Goal: Complete application form

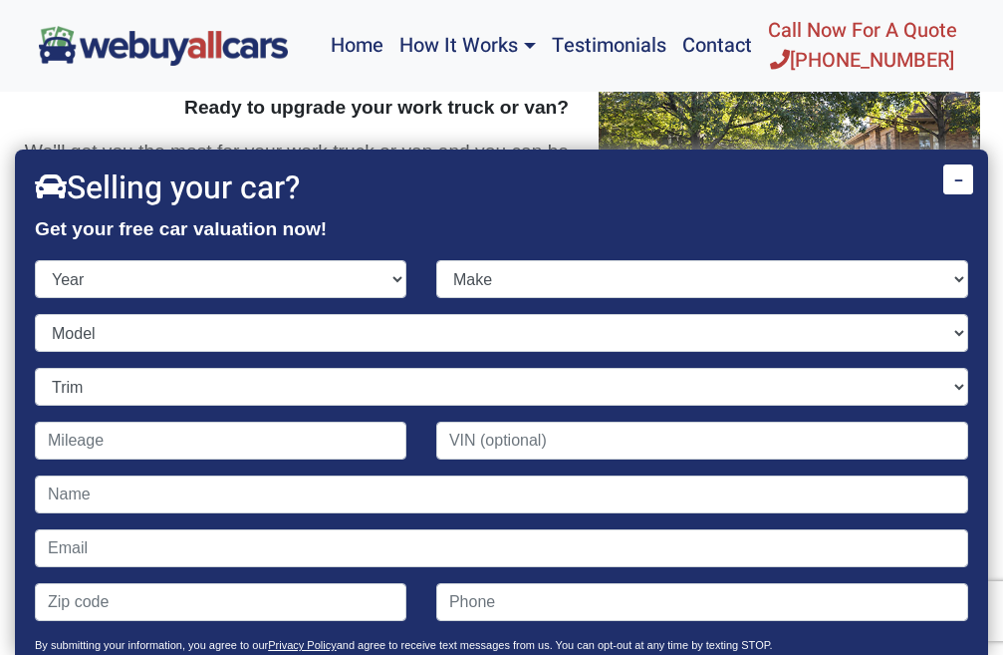
select select "2022"
click at [35, 260] on select "Year [DATE] 2024 2023 2022 2021 2020 2019 2018 2017 2016 2015 2014 2013 2012 20…" at bounding box center [221, 279] width 372 height 38
click at [470, 279] on select "Make" at bounding box center [702, 279] width 532 height 38
click at [490, 284] on select "Make" at bounding box center [702, 279] width 532 height 38
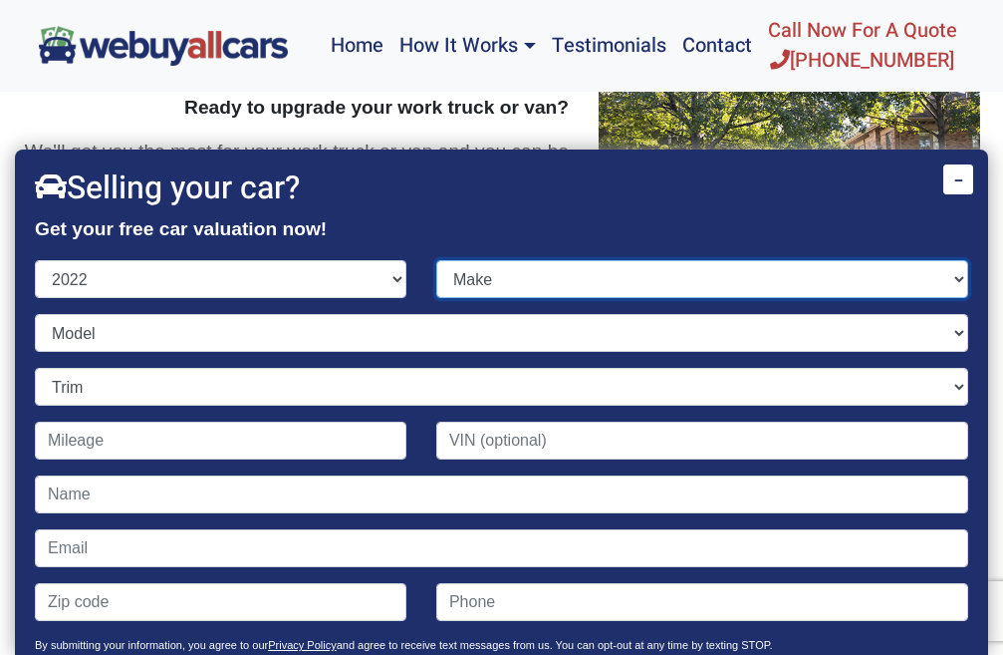
click at [492, 283] on select "Make" at bounding box center [702, 279] width 532 height 38
click at [494, 282] on select "Make" at bounding box center [702, 279] width 532 height 38
select select "Nissan"
click at [436, 260] on select "Make Acura Alfa Romeo Audi Bentley BMW Buick Cadillac Chevrolet Chrysler Dodge …" at bounding box center [702, 279] width 532 height 38
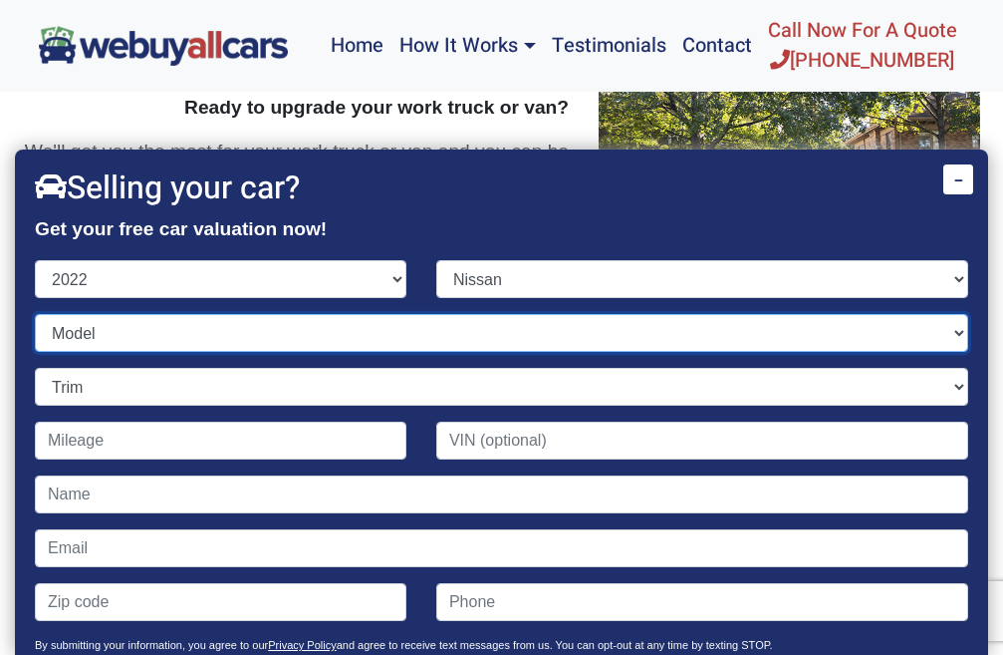
click at [134, 339] on select "Model" at bounding box center [501, 333] width 933 height 38
click at [35, 314] on select "Model" at bounding box center [501, 333] width 933 height 38
click at [123, 334] on select "Model" at bounding box center [501, 333] width 933 height 38
select select "Altima"
click at [35, 314] on select "Model Altima Armada Frontier Kicks LEAF Maxima Murano Pathfinder Rogue Rogue Sp…" at bounding box center [501, 333] width 933 height 38
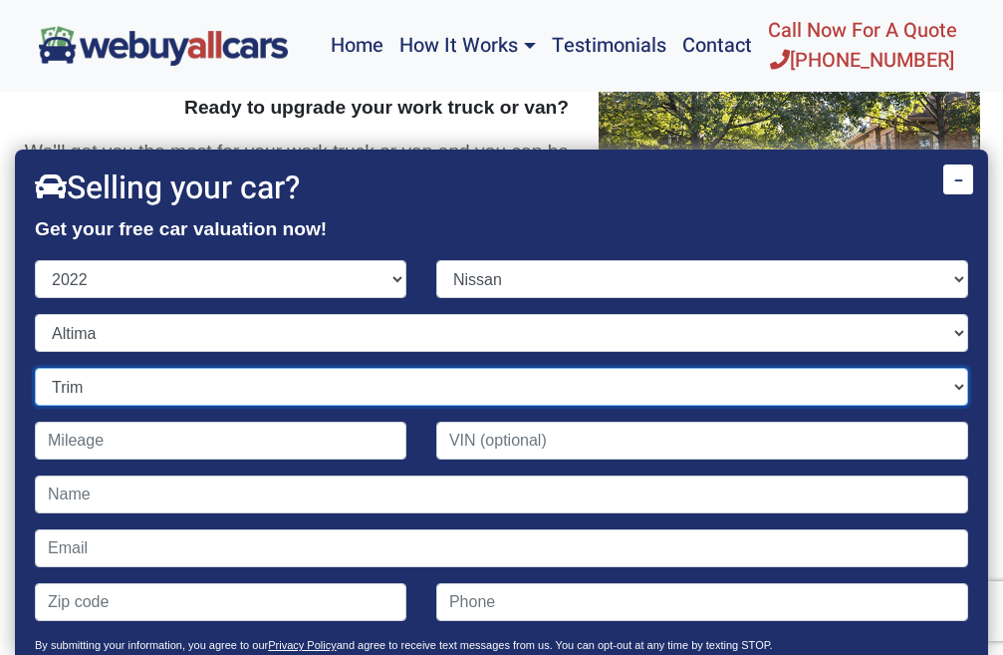
click at [75, 392] on select "Trim" at bounding box center [501, 387] width 933 height 38
click at [35, 368] on select "Trim" at bounding box center [501, 387] width 933 height 38
click at [74, 394] on select "Trim 2.5 Platinum 4dr Sedan AWD (2.5L 4cyl CVT) 2.5 S 4dr Sedan (2.5L 4cyl CVT)…" at bounding box center [501, 387] width 933 height 38
click at [74, 393] on select "Trim 2.5 Platinum 4dr Sedan AWD (2.5L 4cyl CVT) 2.5 S 4dr Sedan (2.5L 4cyl CVT)…" at bounding box center [501, 387] width 933 height 38
click at [75, 390] on select "Trim 2.5 Platinum 4dr Sedan AWD (2.5L 4cyl CVT) 2.5 S 4dr Sedan (2.5L 4cyl CVT)…" at bounding box center [501, 387] width 933 height 38
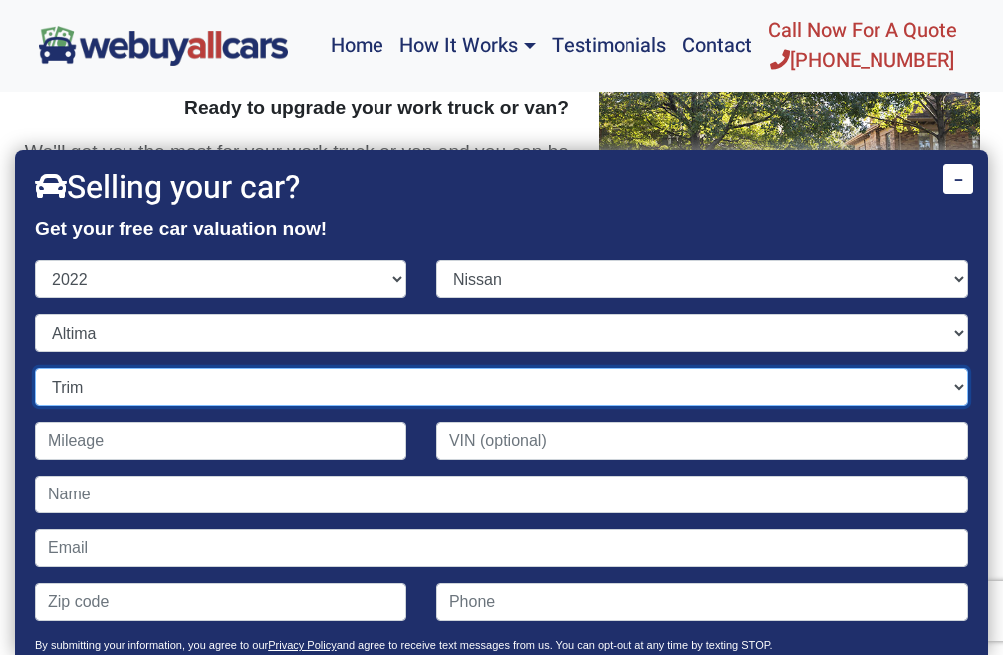
select select "2.5 S 4dr Sedan (2.5L 4cyl CVT)"
click at [35, 368] on select "Trim 2.5 Platinum 4dr Sedan AWD (2.5L 4cyl CVT) 2.5 S 4dr Sedan (2.5L 4cyl CVT)…" at bounding box center [501, 387] width 933 height 38
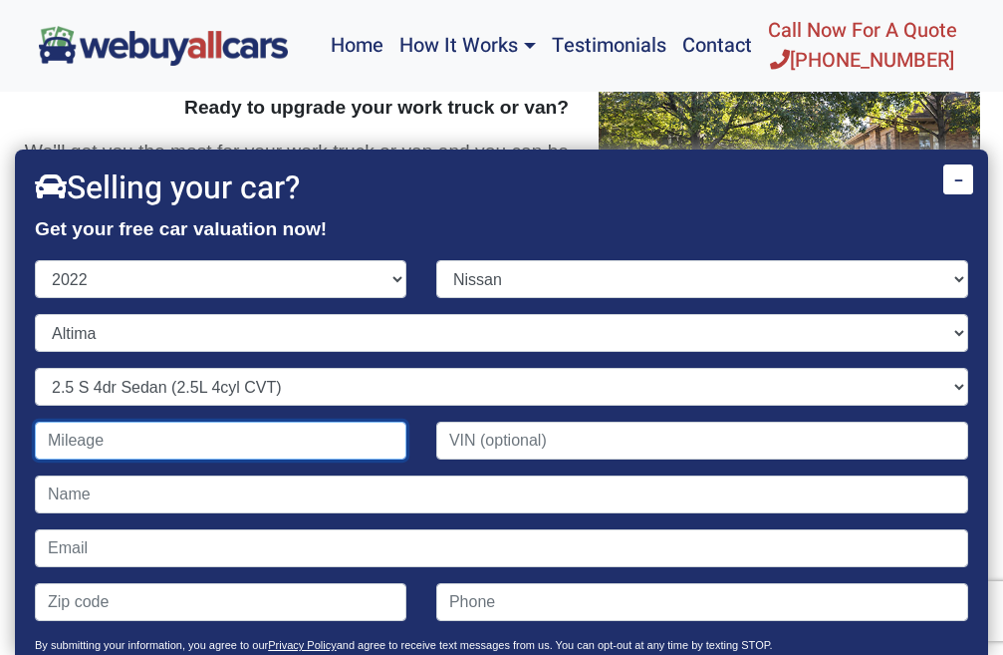
click at [111, 441] on input "Contact form" at bounding box center [221, 440] width 372 height 38
click at [43, 444] on input "Contact form" at bounding box center [221, 440] width 372 height 38
click at [42, 442] on input "Contact form" at bounding box center [221, 440] width 372 height 38
click at [48, 443] on input "Contact form" at bounding box center [221, 440] width 372 height 38
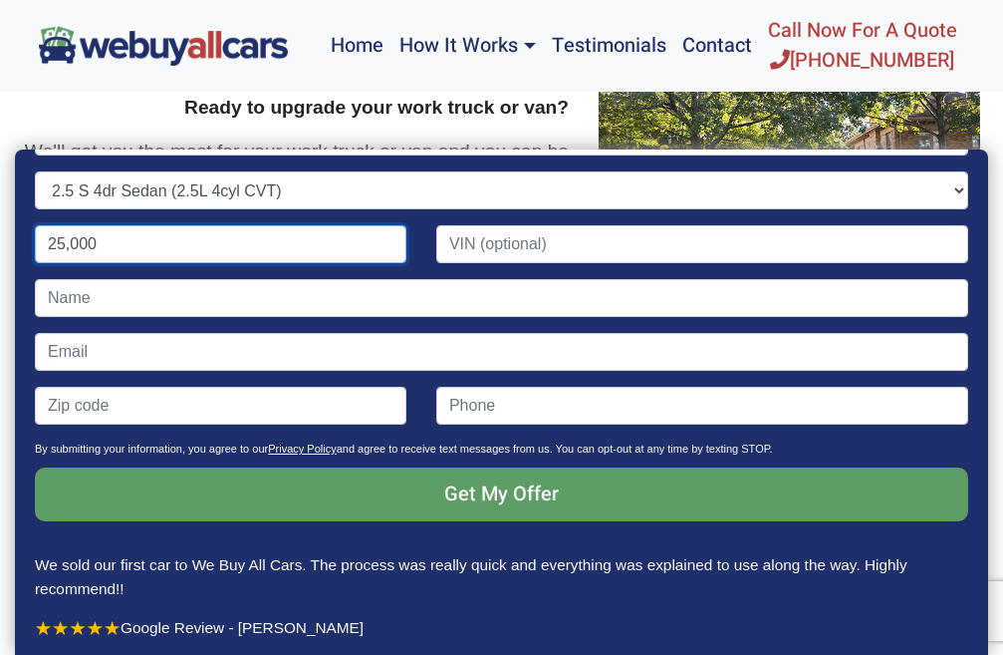
scroll to position [194, 0]
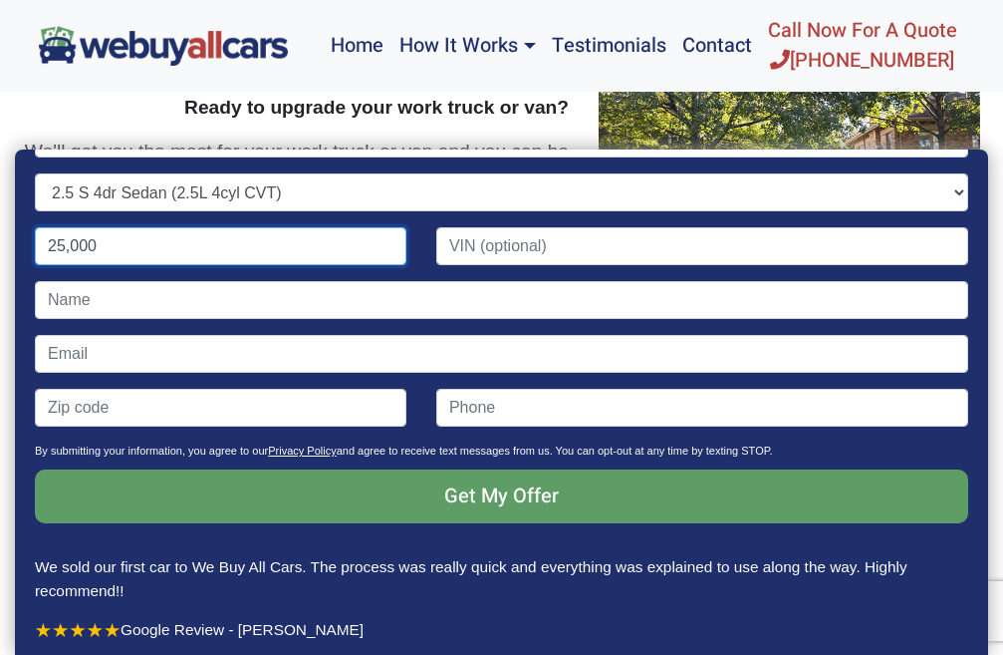
type input "25,000"
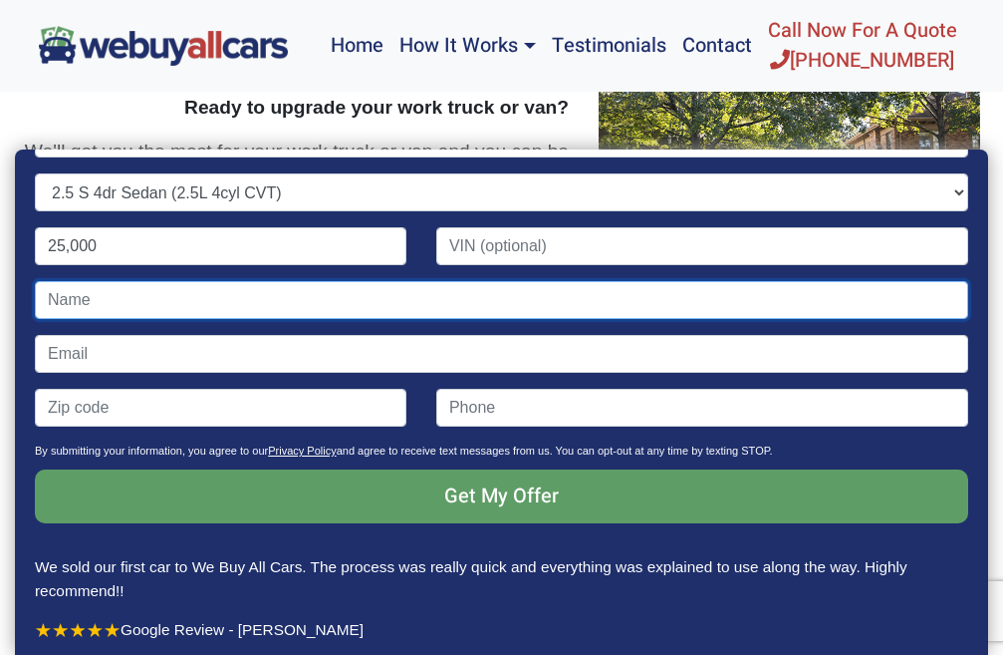
click at [44, 291] on input "Contact form" at bounding box center [501, 300] width 933 height 38
type input "[PERSON_NAME]"
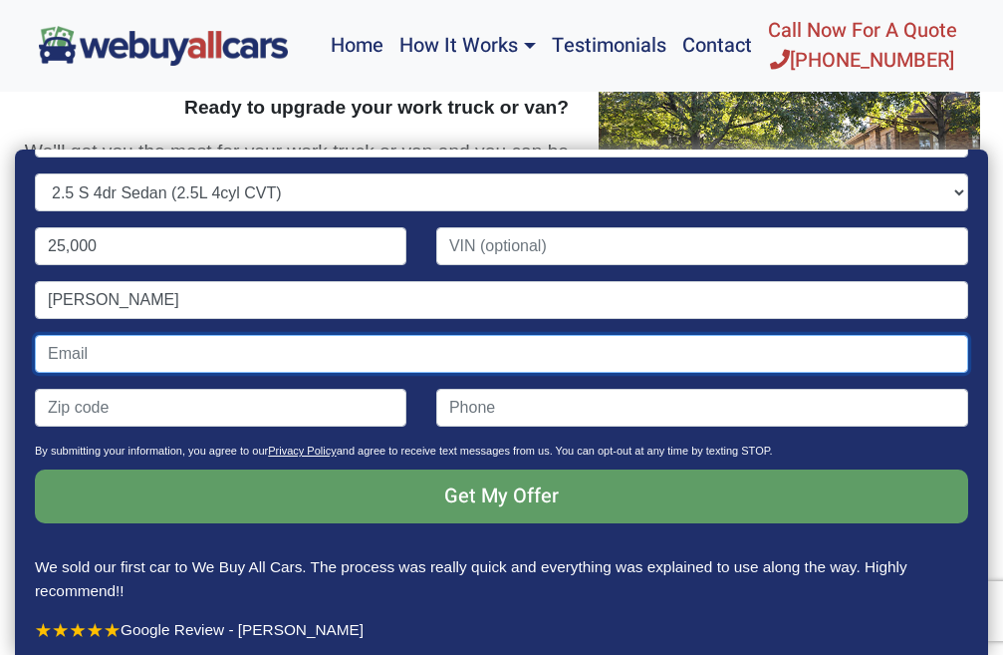
type input "[EMAIL_ADDRESS][DOMAIN_NAME]"
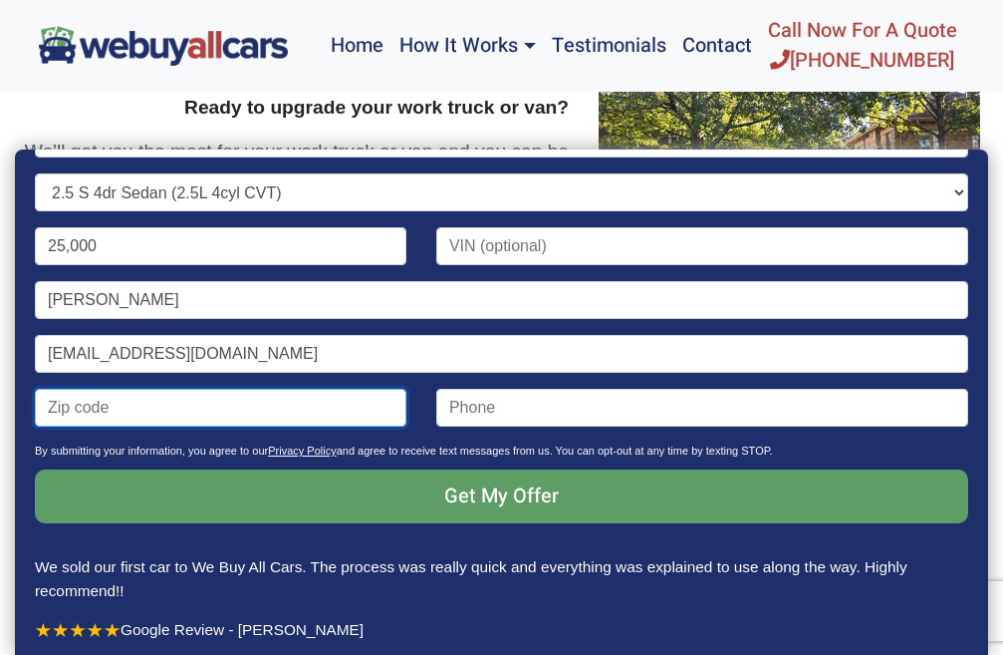
type input "08080"
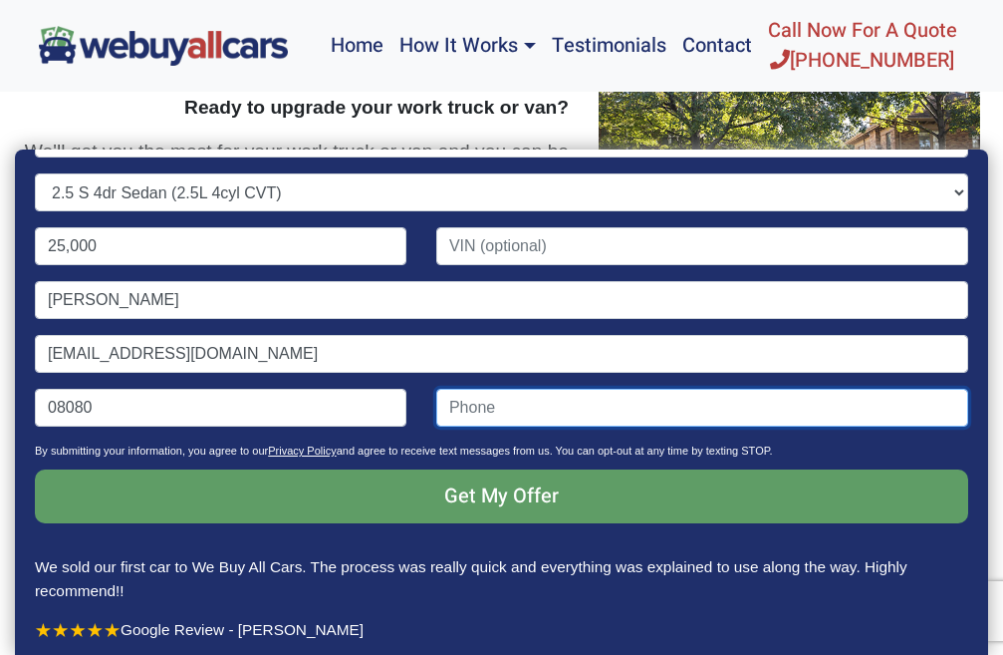
type input "6096177645"
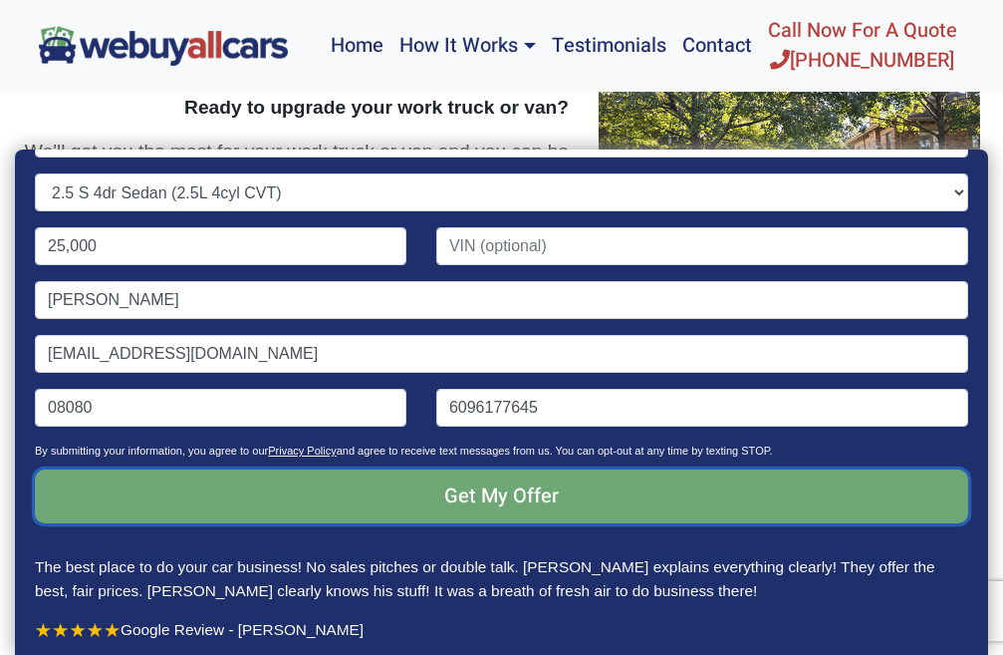
click at [500, 497] on input "Get My Offer" at bounding box center [501, 496] width 933 height 54
